Goal: Information Seeking & Learning: Learn about a topic

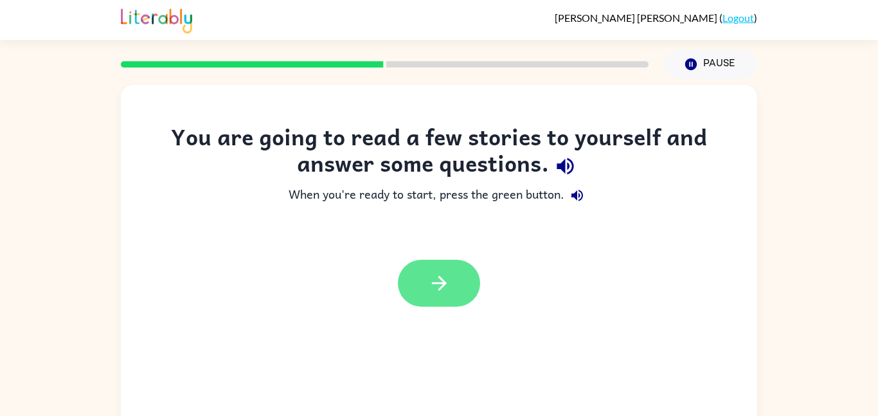
click at [431, 299] on button "button" at bounding box center [439, 283] width 82 height 47
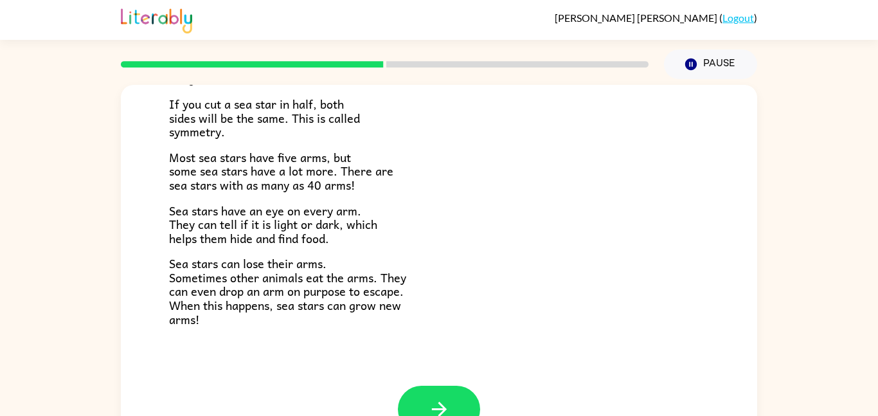
scroll to position [36, 0]
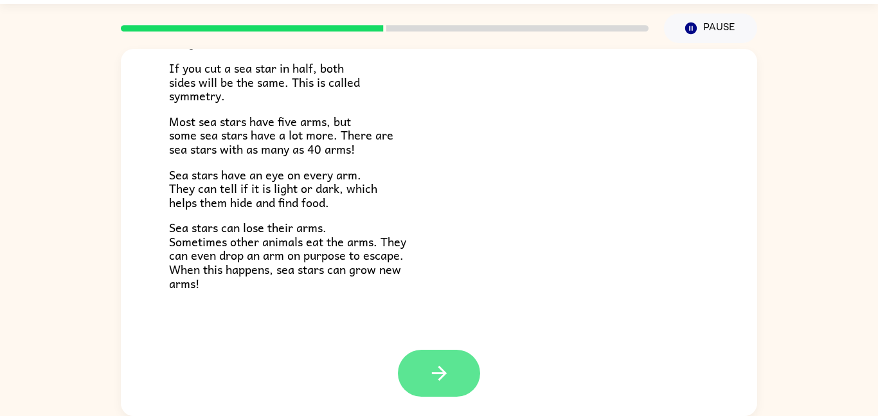
click at [462, 364] on button "button" at bounding box center [439, 372] width 82 height 47
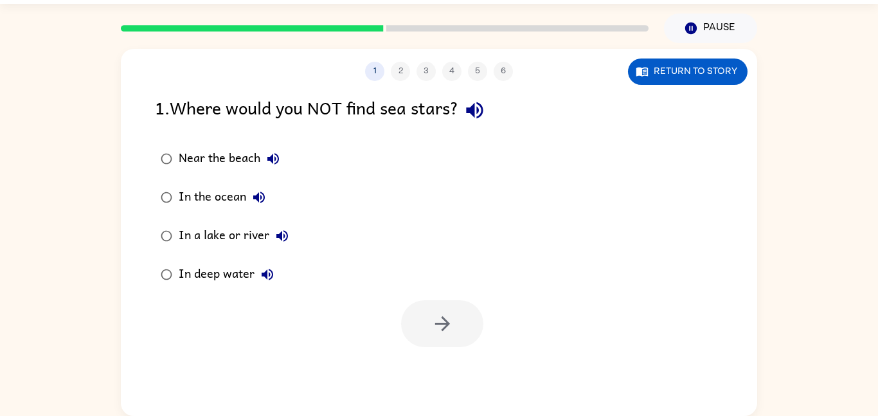
scroll to position [0, 0]
click at [482, 114] on icon "button" at bounding box center [474, 110] width 17 height 17
click at [273, 152] on icon "button" at bounding box center [272, 158] width 15 height 15
click at [258, 193] on icon "button" at bounding box center [259, 197] width 12 height 12
click at [285, 232] on icon "button" at bounding box center [282, 236] width 12 height 12
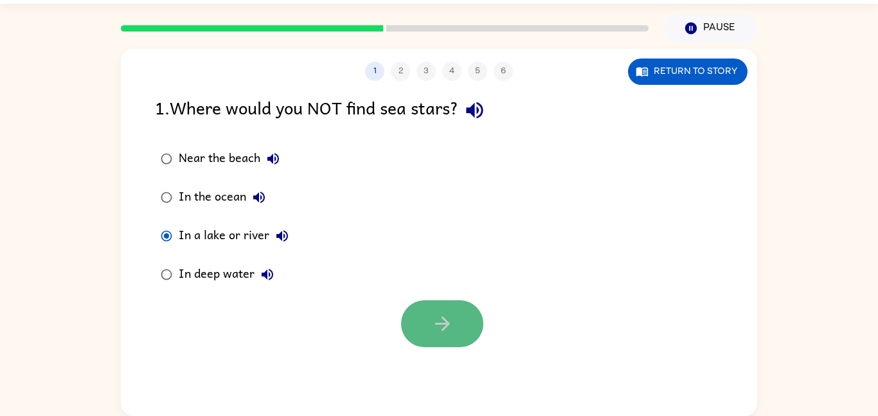
click at [441, 324] on icon "button" at bounding box center [442, 323] width 22 height 22
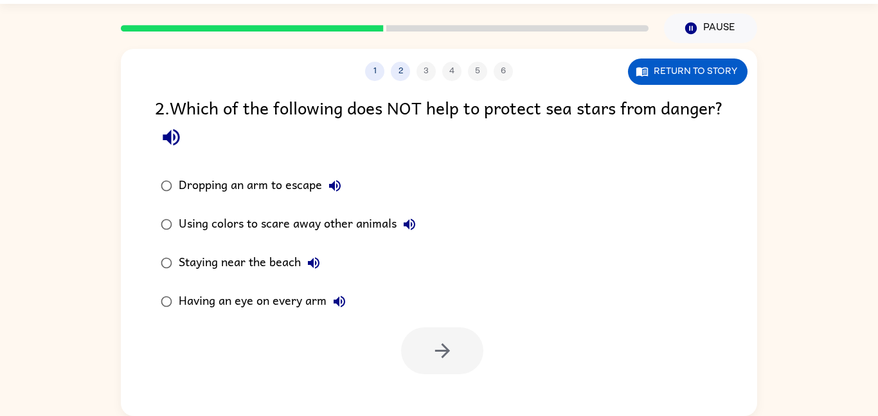
click at [179, 134] on icon "button" at bounding box center [171, 137] width 17 height 17
click at [335, 181] on icon "button" at bounding box center [334, 185] width 15 height 15
click at [182, 136] on icon "button" at bounding box center [171, 137] width 22 height 22
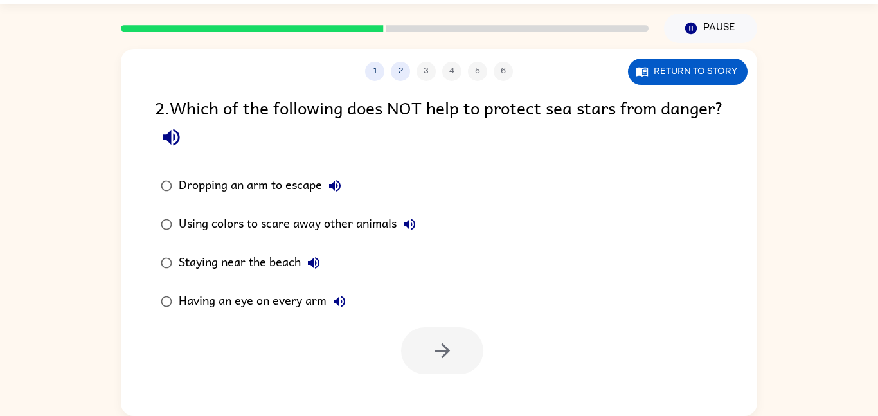
click at [335, 190] on icon "button" at bounding box center [334, 185] width 15 height 15
click at [412, 222] on icon "button" at bounding box center [409, 223] width 15 height 15
click at [312, 255] on icon "button" at bounding box center [313, 262] width 15 height 15
click at [348, 297] on button "Having an eye on every arm" at bounding box center [339, 301] width 26 height 26
click at [472, 333] on button "button" at bounding box center [442, 350] width 82 height 47
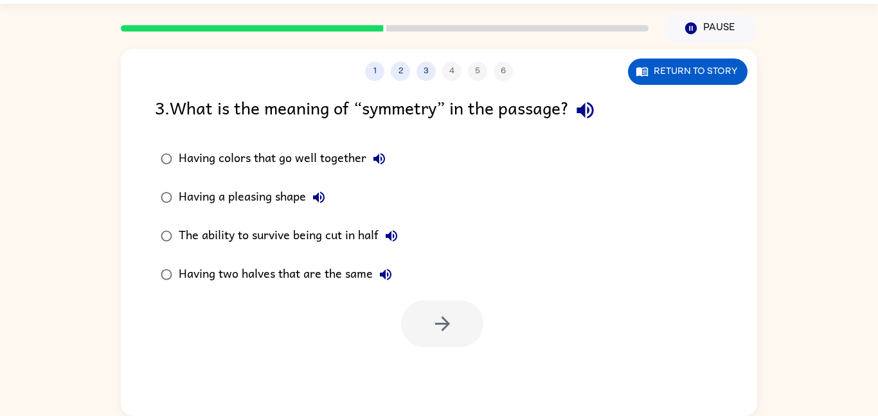
click at [590, 112] on icon "button" at bounding box center [584, 110] width 17 height 17
click at [383, 154] on icon "button" at bounding box center [378, 158] width 15 height 15
click at [324, 194] on icon "button" at bounding box center [319, 197] width 12 height 12
click at [391, 230] on icon "button" at bounding box center [391, 235] width 15 height 15
click at [418, 325] on button "button" at bounding box center [442, 323] width 82 height 47
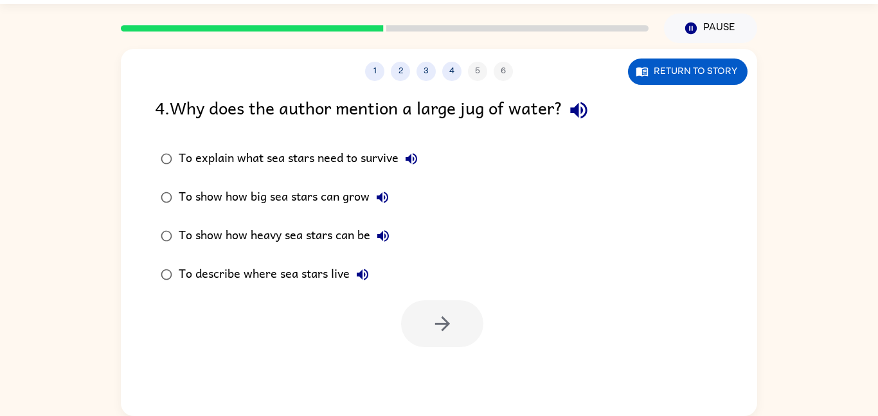
click at [583, 111] on icon "button" at bounding box center [578, 110] width 17 height 17
click at [409, 159] on icon "button" at bounding box center [411, 159] width 12 height 12
click at [380, 194] on icon "button" at bounding box center [382, 197] width 15 height 15
click at [470, 340] on button "button" at bounding box center [442, 323] width 82 height 47
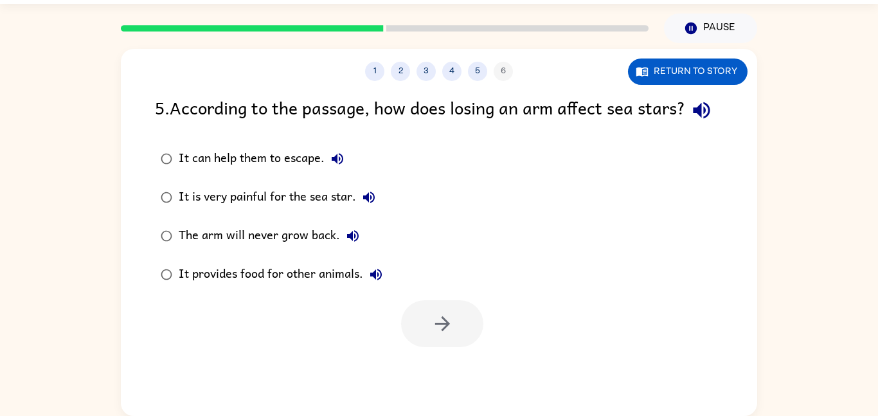
click at [693, 119] on icon "button" at bounding box center [701, 110] width 17 height 17
click at [339, 166] on icon "button" at bounding box center [337, 158] width 15 height 15
click at [364, 203] on icon "button" at bounding box center [369, 197] width 12 height 12
click at [355, 243] on icon "button" at bounding box center [352, 235] width 15 height 15
click at [385, 287] on button "It provides food for other animals." at bounding box center [376, 274] width 26 height 26
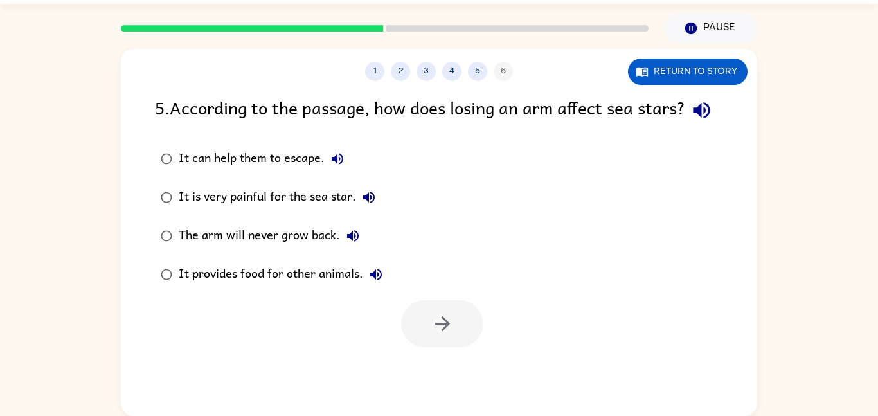
click at [335, 166] on icon "button" at bounding box center [337, 158] width 15 height 15
click at [457, 347] on button "button" at bounding box center [442, 323] width 82 height 47
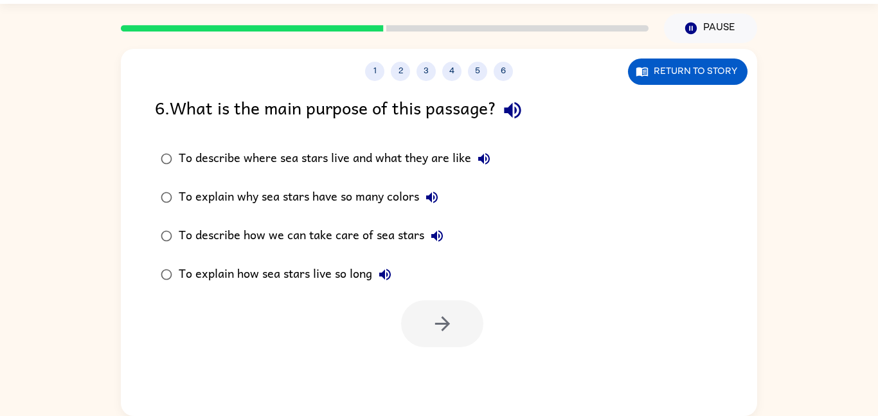
click at [510, 105] on icon "button" at bounding box center [512, 110] width 22 height 22
click at [487, 155] on icon "button" at bounding box center [484, 159] width 12 height 12
click at [430, 198] on icon "button" at bounding box center [432, 197] width 12 height 12
click at [434, 230] on icon "button" at bounding box center [436, 235] width 15 height 15
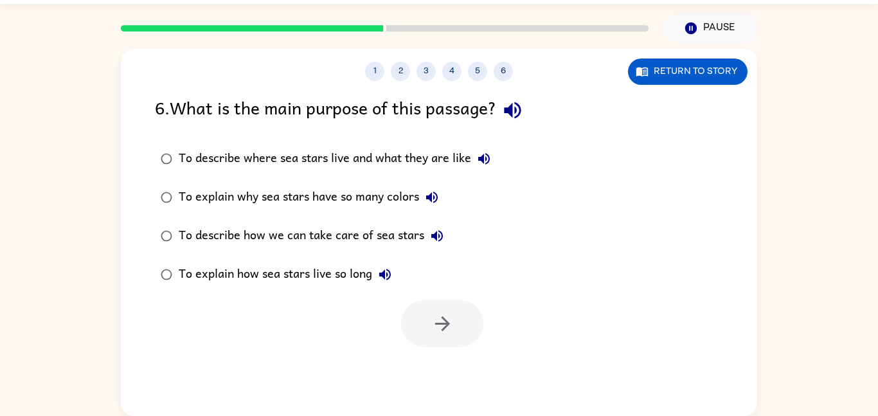
click at [434, 230] on icon "button" at bounding box center [436, 235] width 15 height 15
click at [390, 271] on icon "button" at bounding box center [385, 275] width 12 height 12
click at [414, 301] on button "button" at bounding box center [442, 323] width 82 height 47
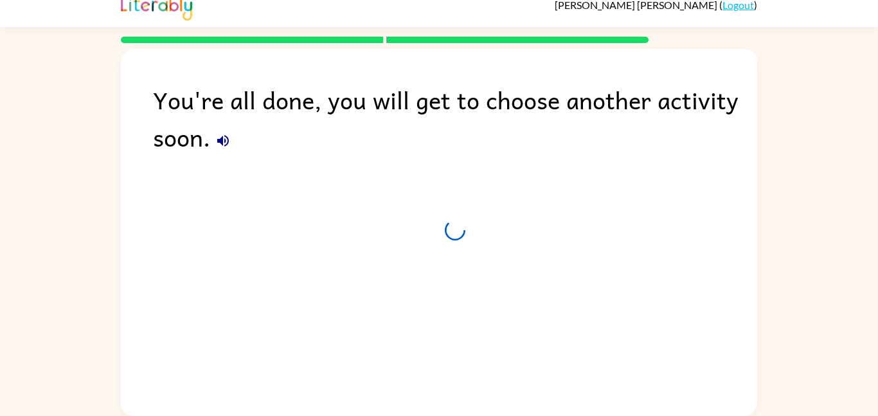
scroll to position [13, 0]
click at [455, 322] on div "You're all done, you will get to choose another activity soon." at bounding box center [439, 229] width 636 height 360
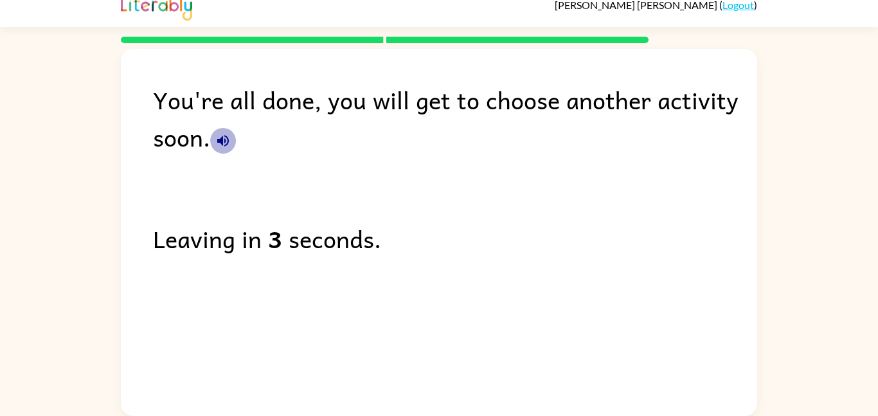
click at [223, 136] on icon "button" at bounding box center [222, 140] width 15 height 15
